Goal: Transaction & Acquisition: Purchase product/service

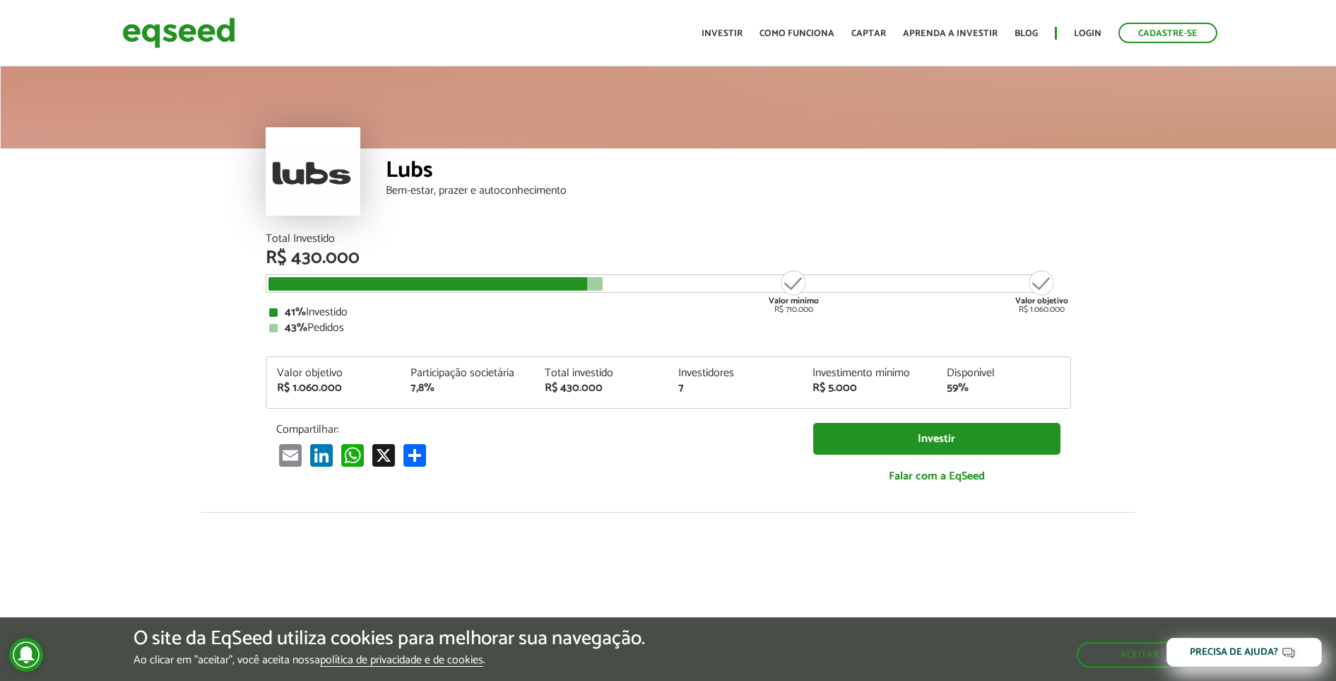
click at [1076, 32] on ul "Início Investir Como funciona Captar Aprenda a investir Blog Login Cadastre-se" at bounding box center [960, 33] width 530 height 20
click at [1076, 35] on ul "Início Investir Como funciona Captar Aprenda a investir Blog Login Cadastre-se" at bounding box center [960, 33] width 530 height 20
click at [1088, 33] on link "Login" at bounding box center [1088, 33] width 28 height 9
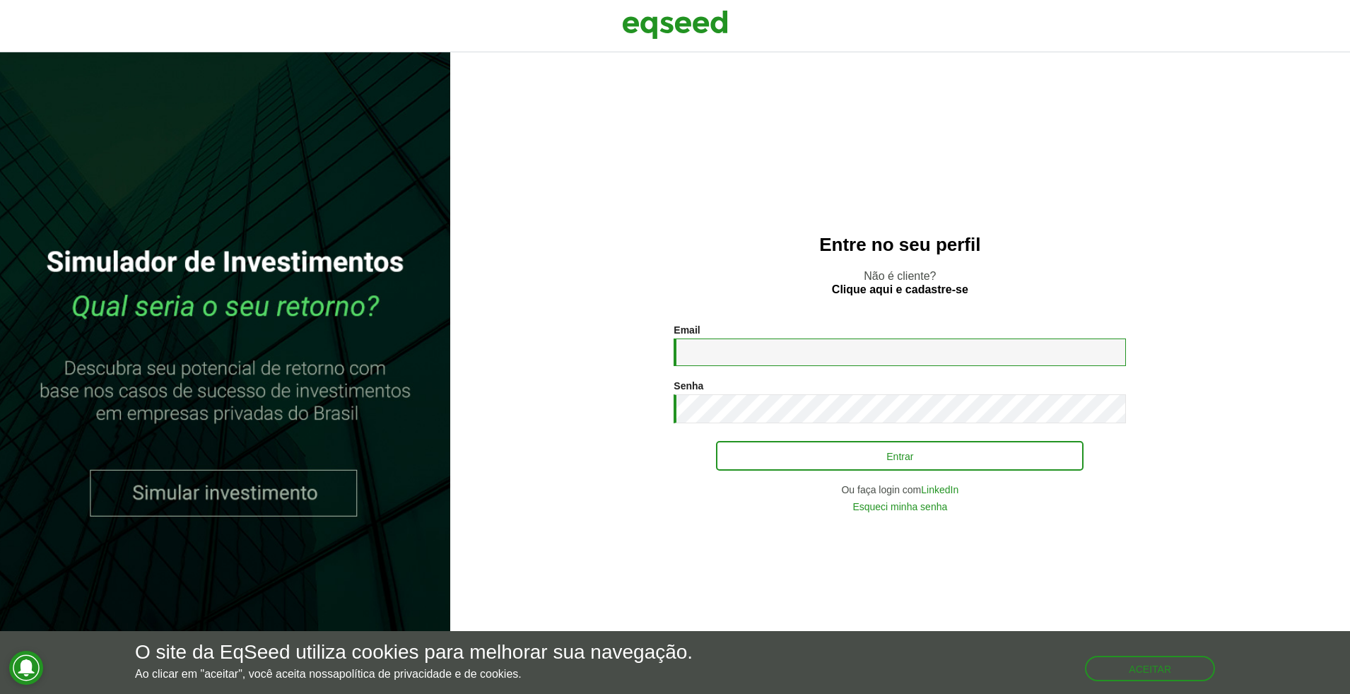
type input "**********"
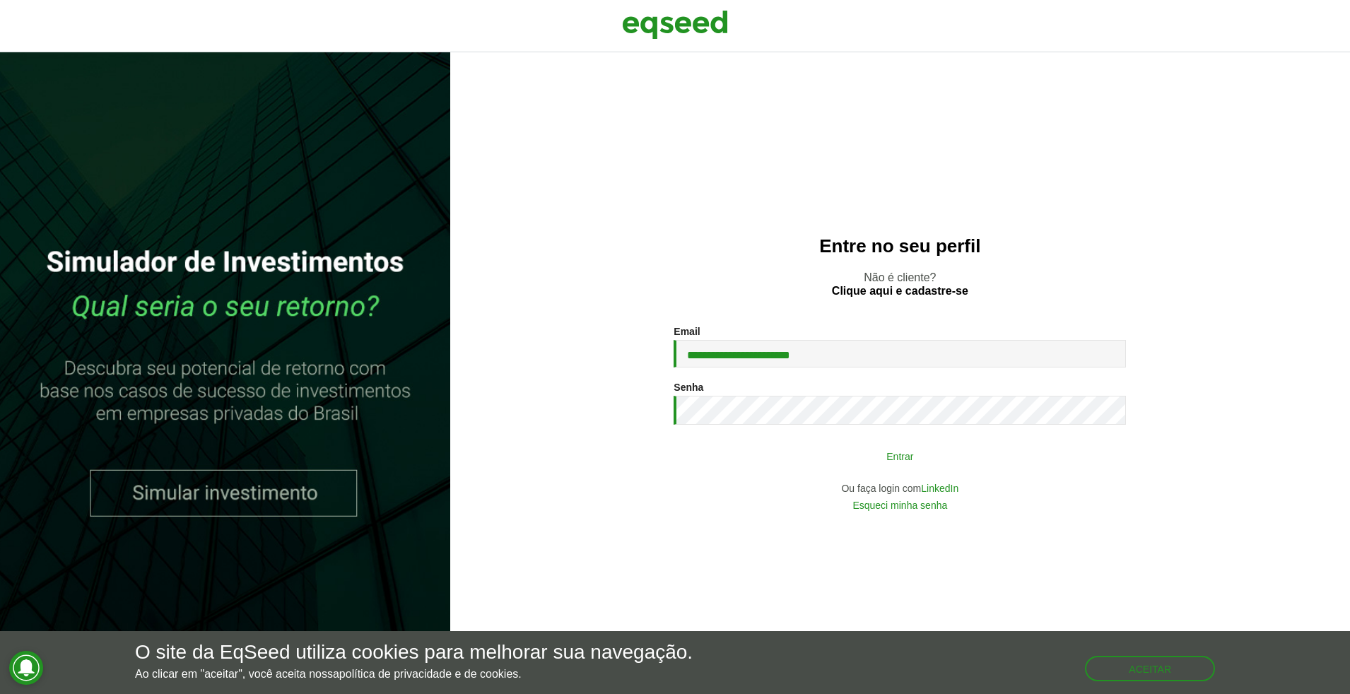
click at [893, 460] on button "Entrar" at bounding box center [899, 455] width 367 height 27
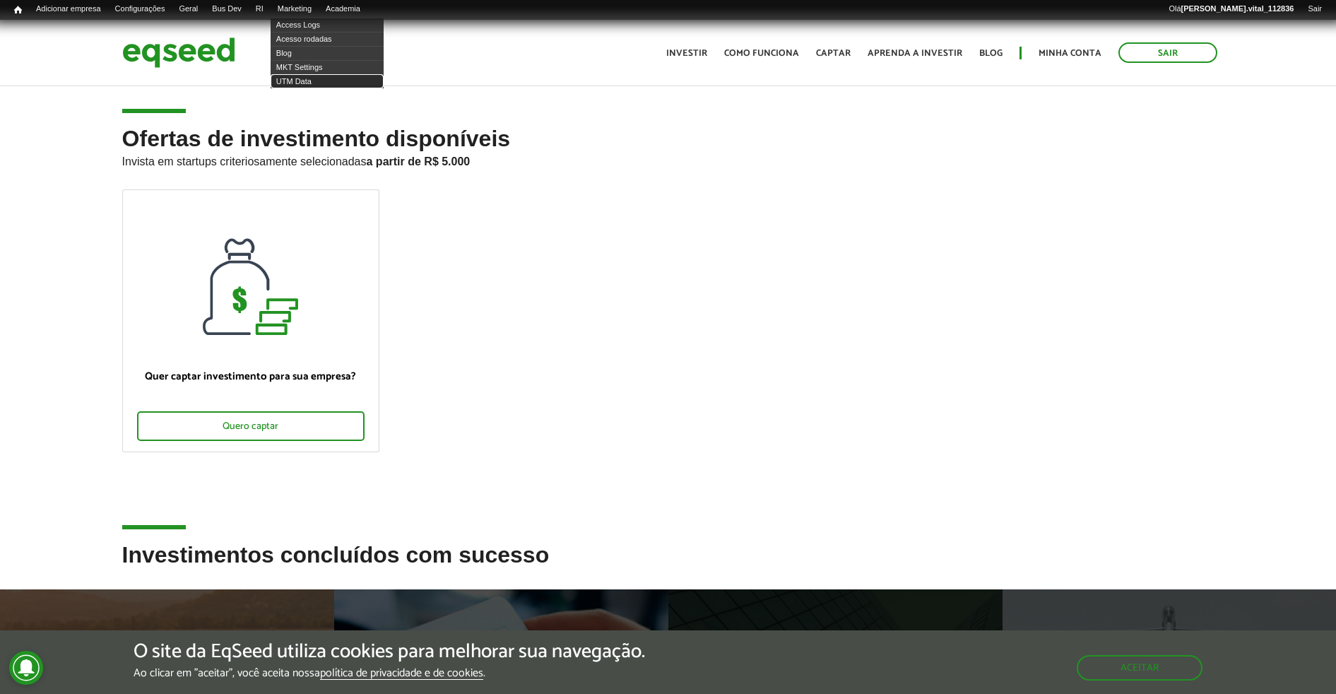
click at [319, 78] on link "UTM Data" at bounding box center [327, 81] width 113 height 14
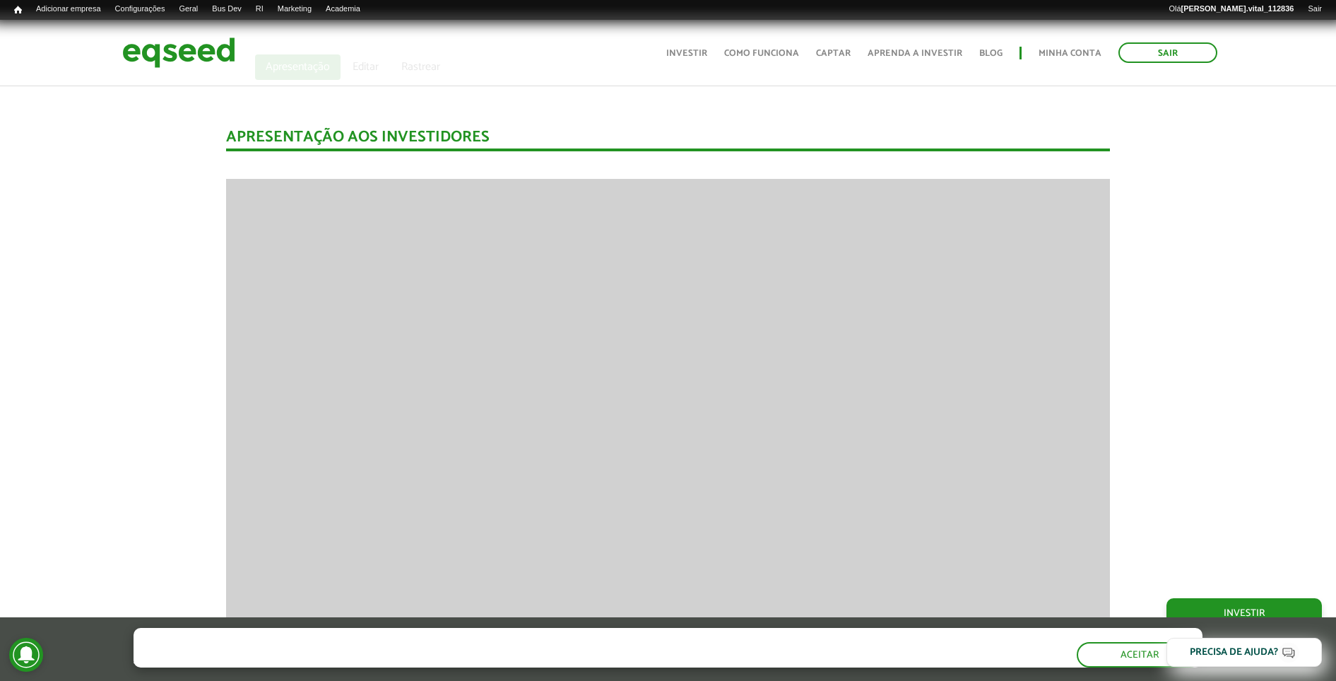
scroll to position [1011, 0]
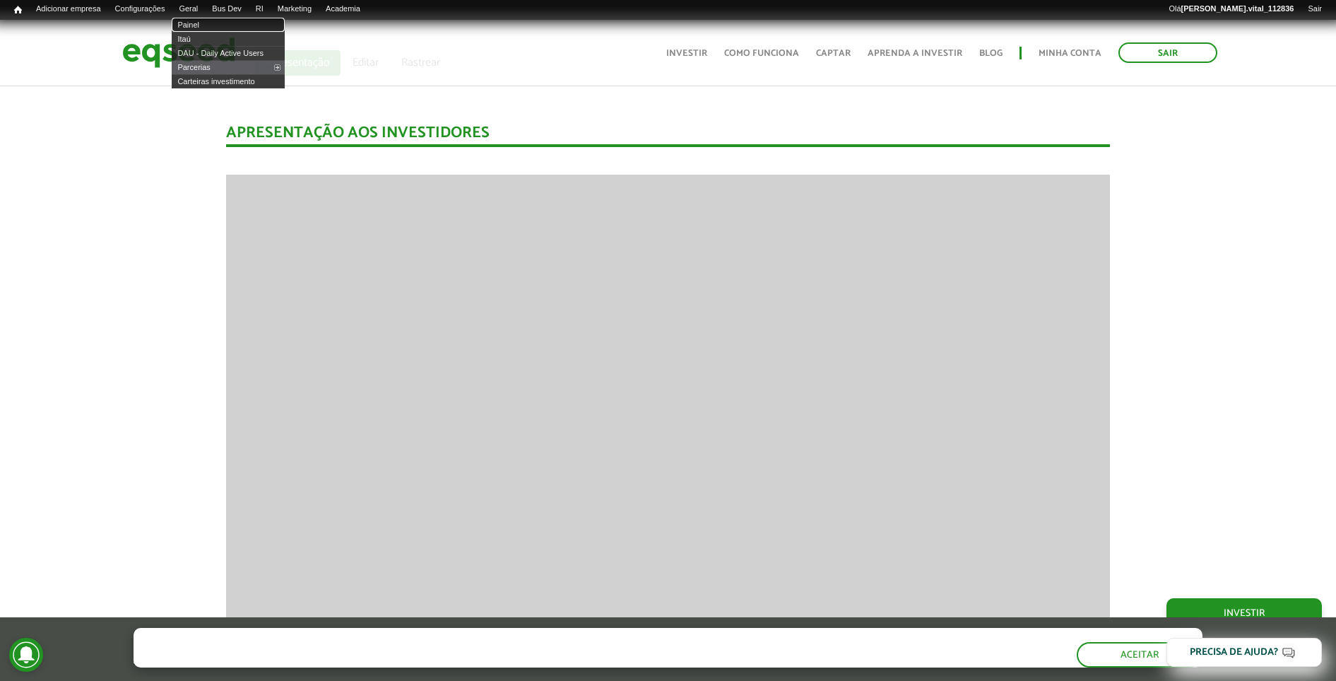
click at [206, 22] on link "Painel" at bounding box center [228, 25] width 113 height 14
